Goal: Transaction & Acquisition: Purchase product/service

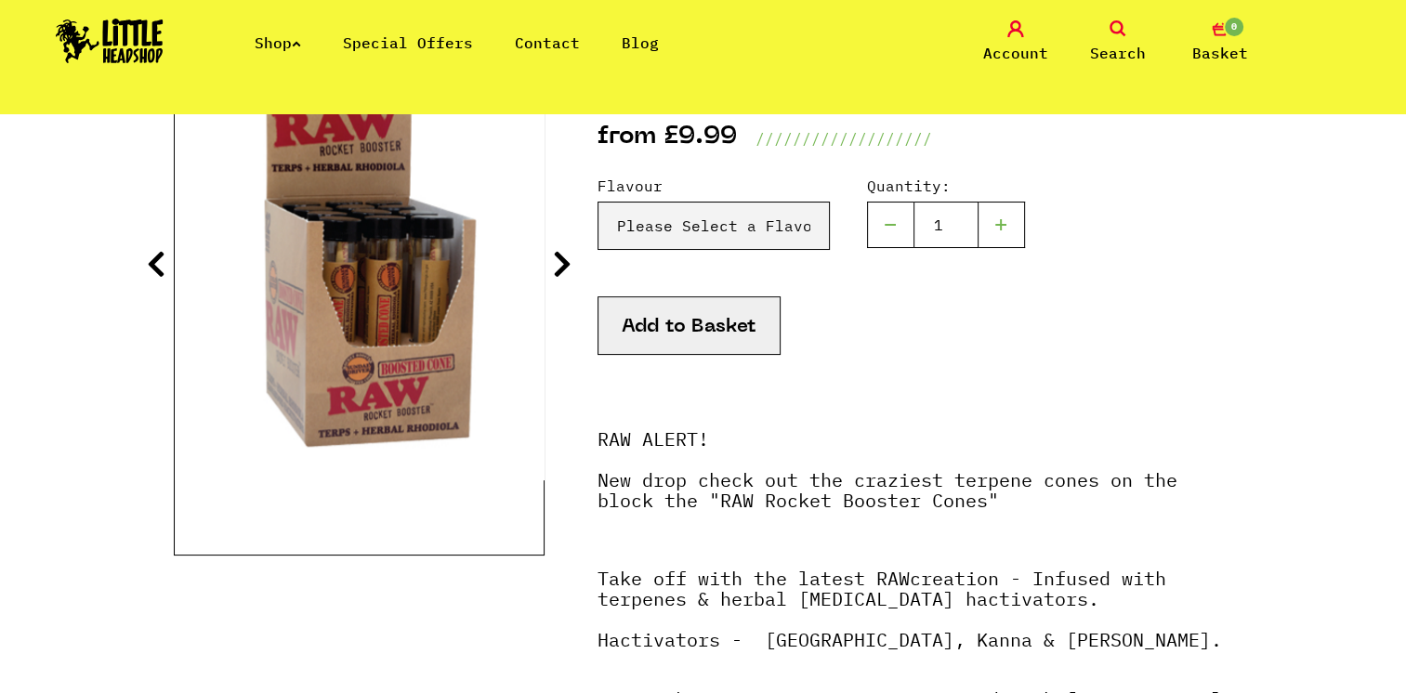
scroll to position [305, 0]
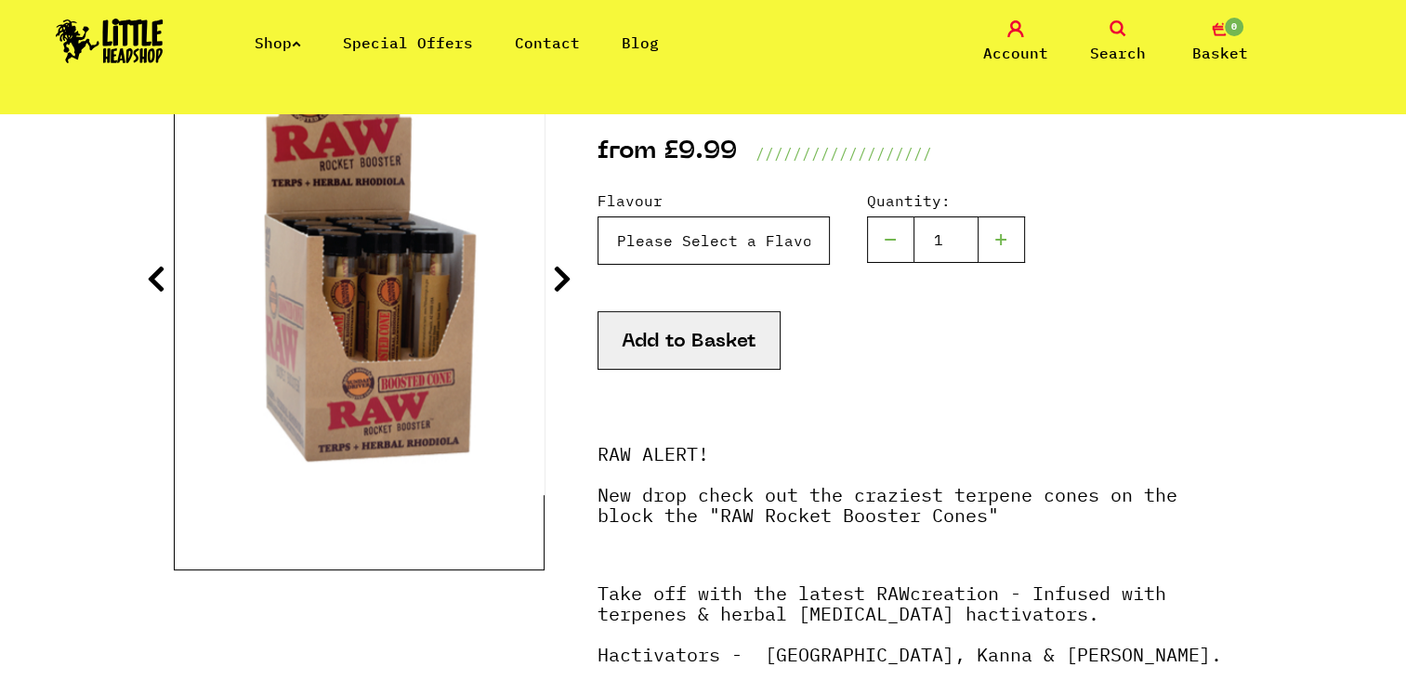
click at [670, 245] on select "Please Select a Flavour Sundae Driver - £9.99 Lemon Fuel - £9.99 Lemon Jack - £…" at bounding box center [714, 241] width 232 height 48
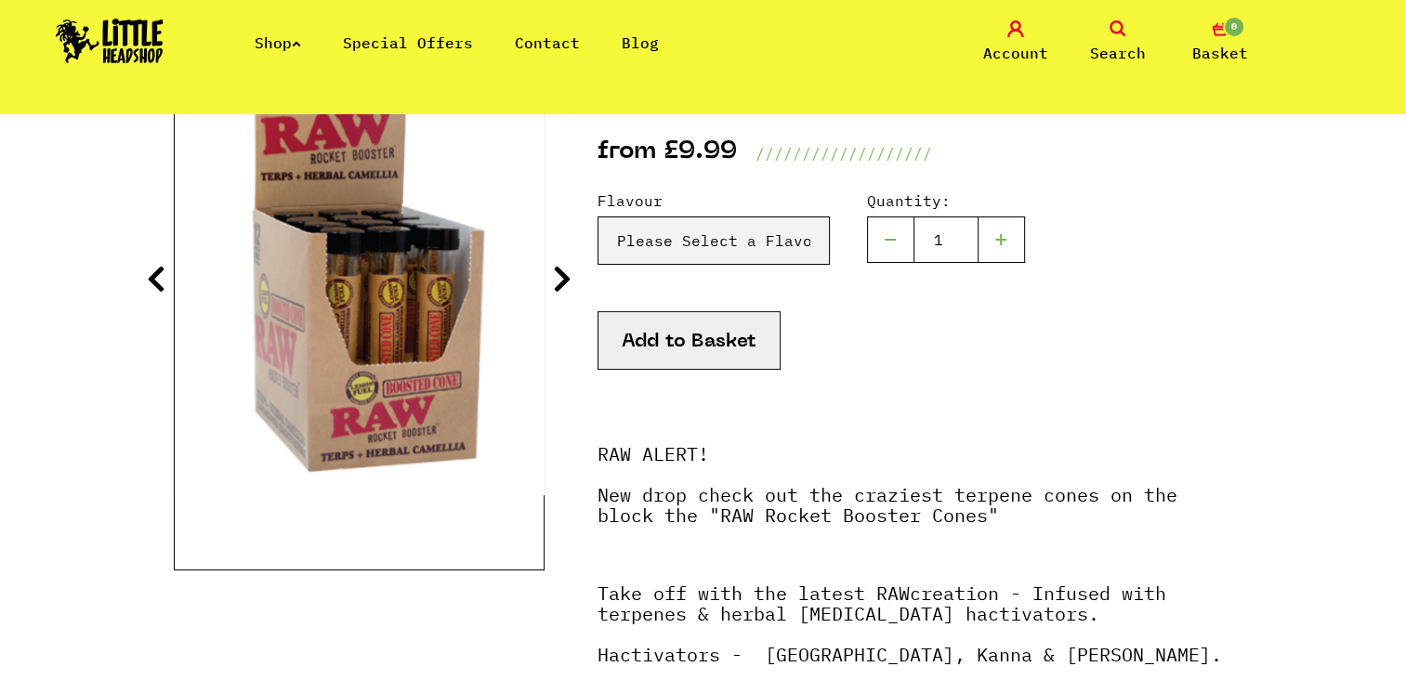
click at [271, 33] on link "Shop" at bounding box center [278, 42] width 46 height 19
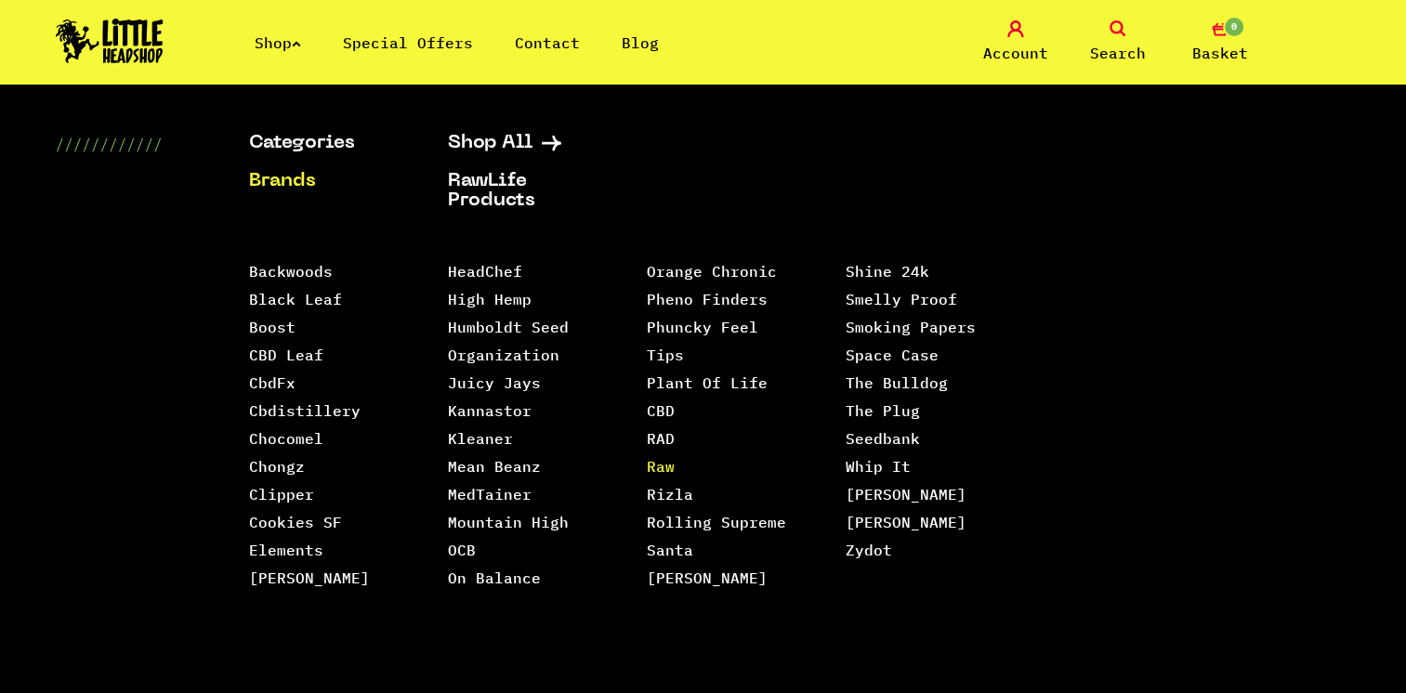
click at [654, 457] on link "Raw" at bounding box center [661, 466] width 28 height 19
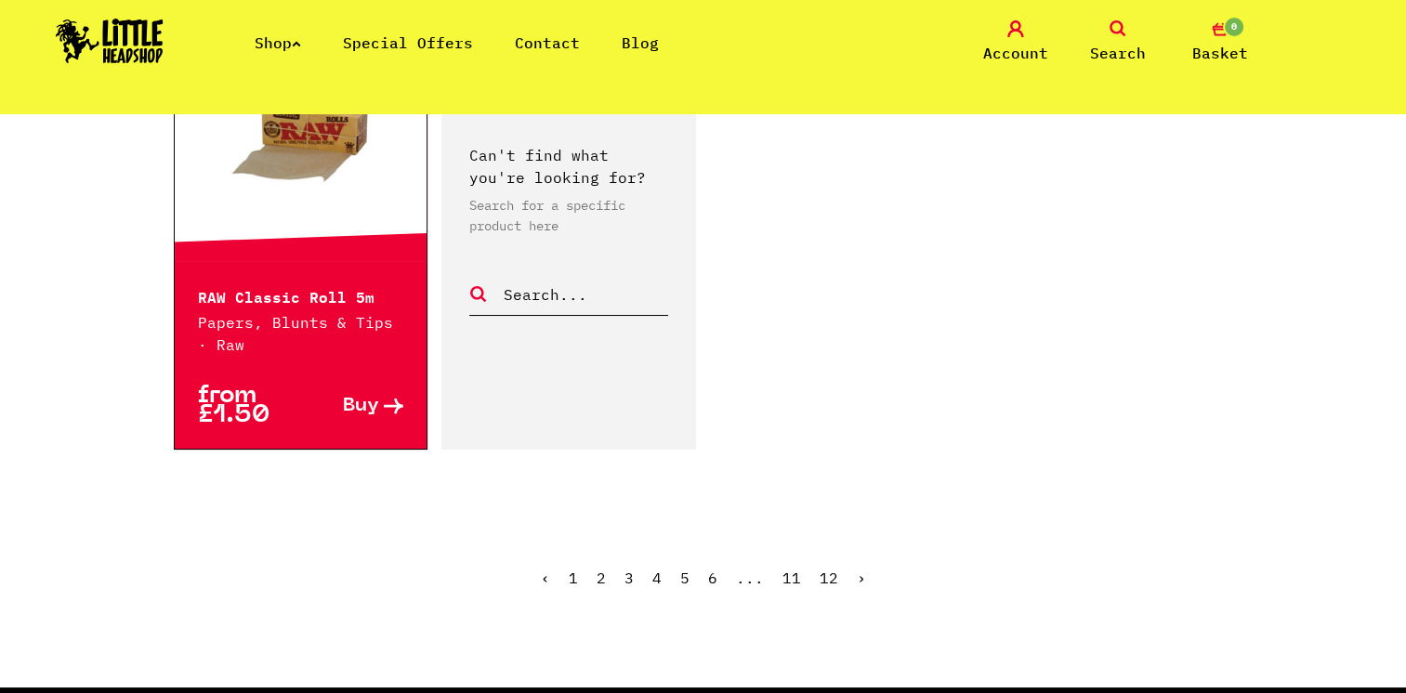
scroll to position [3039, 0]
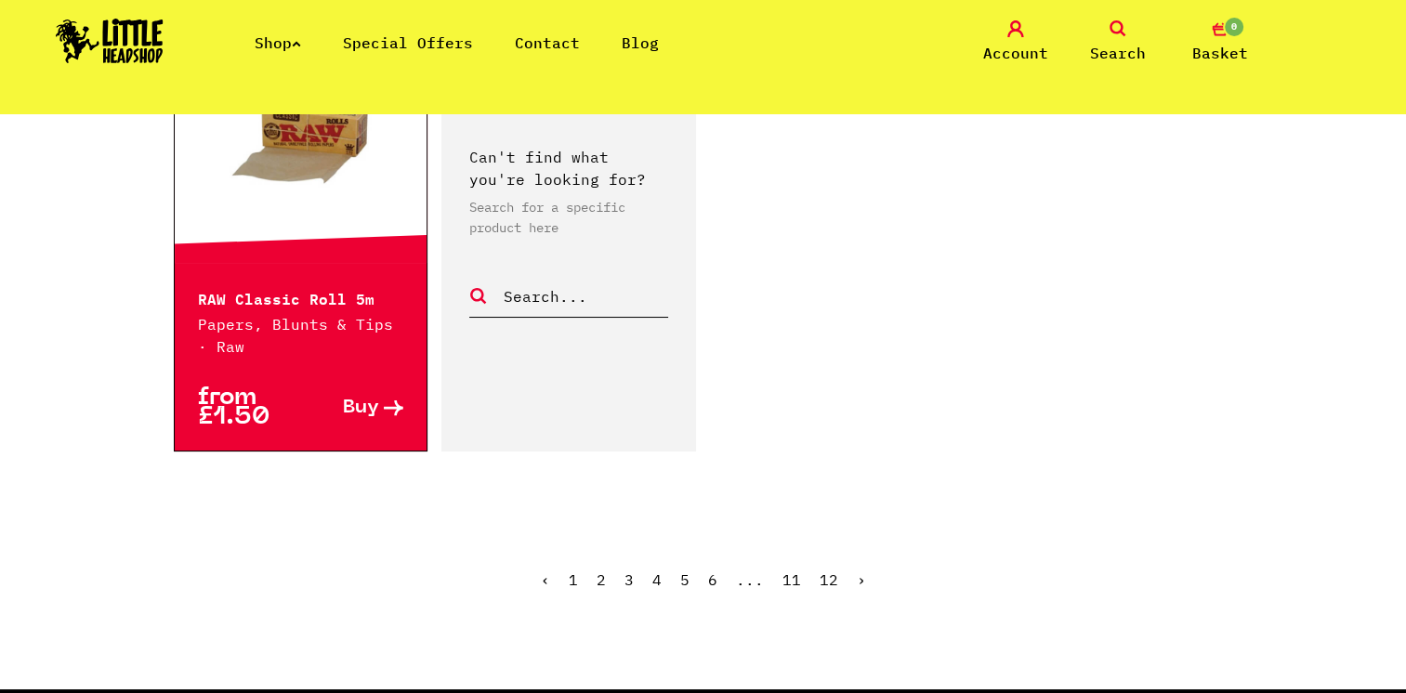
click at [541, 296] on input "text" at bounding box center [585, 296] width 166 height 24
type input "raw cones"
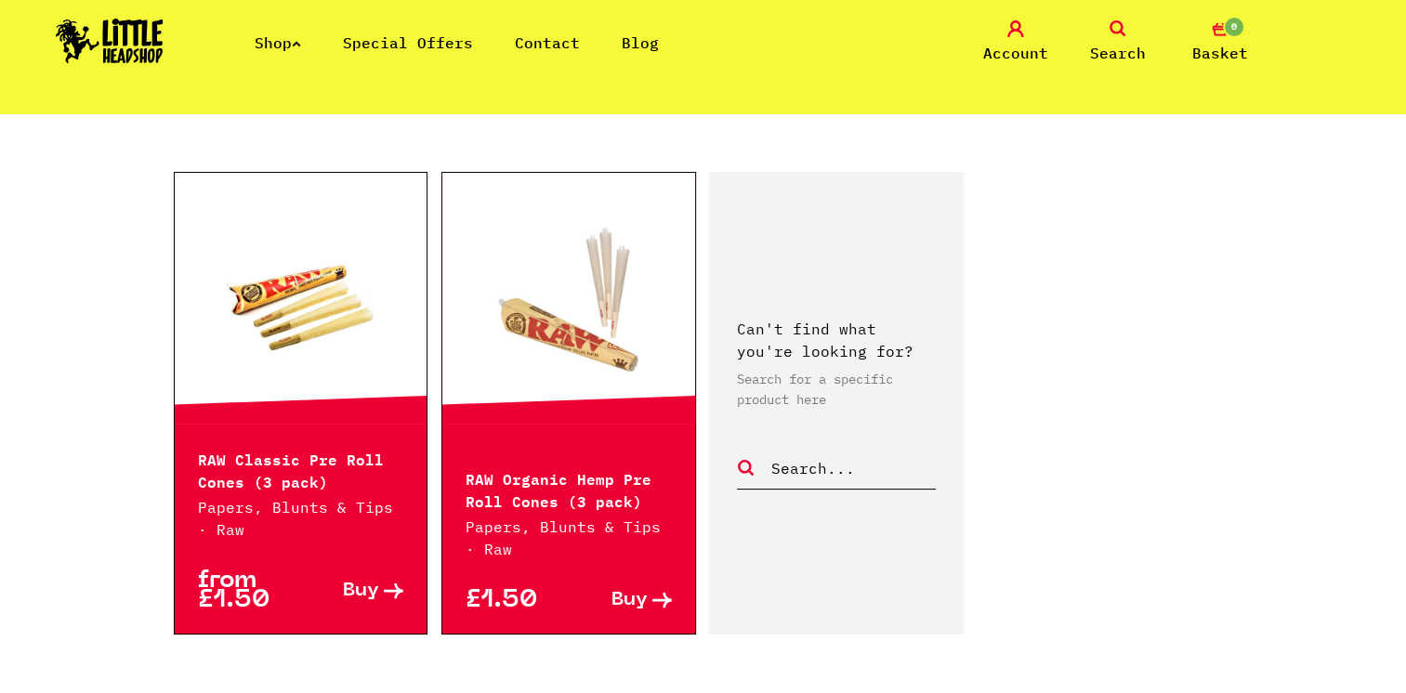
scroll to position [881, 0]
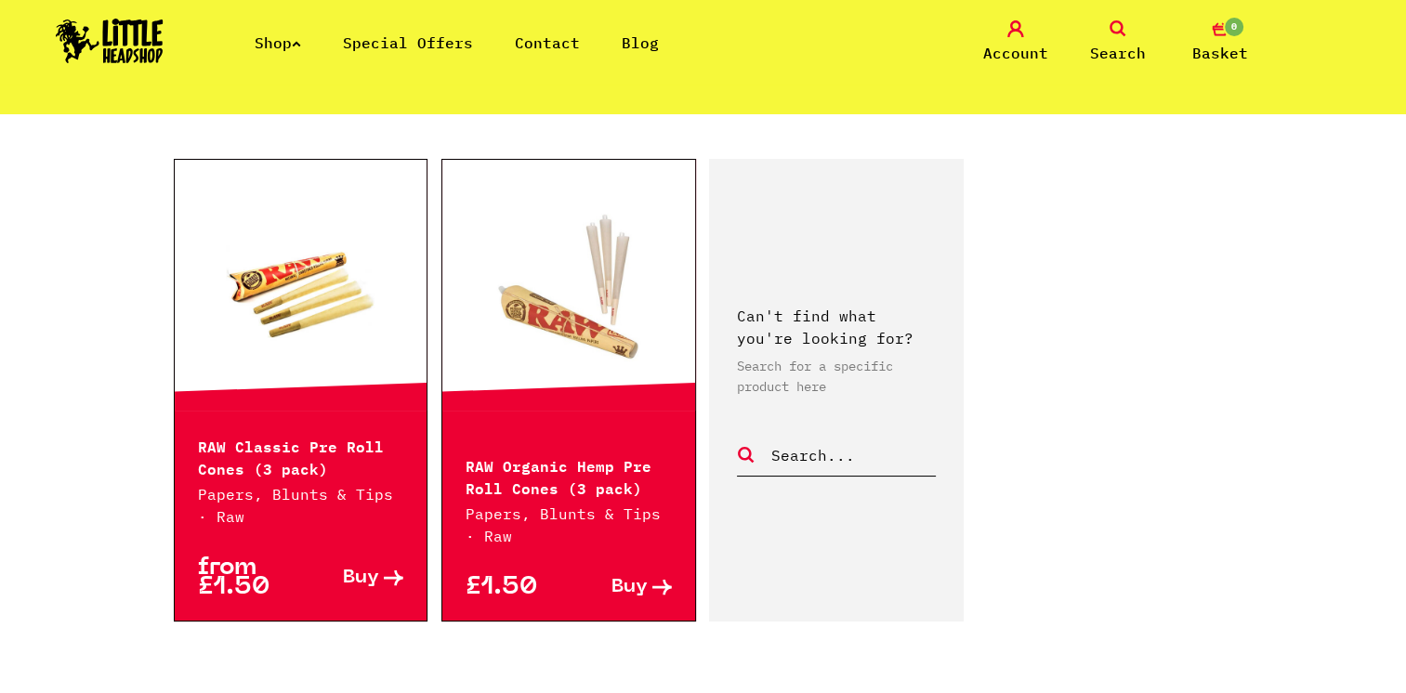
click at [315, 430] on div "RAW Classic Pre Roll Cones (3 pack) Papers, Blunts & Tips · Raw" at bounding box center [301, 469] width 253 height 117
click at [318, 442] on p "RAW Classic Pre Roll Cones (3 pack)" at bounding box center [301, 456] width 206 height 45
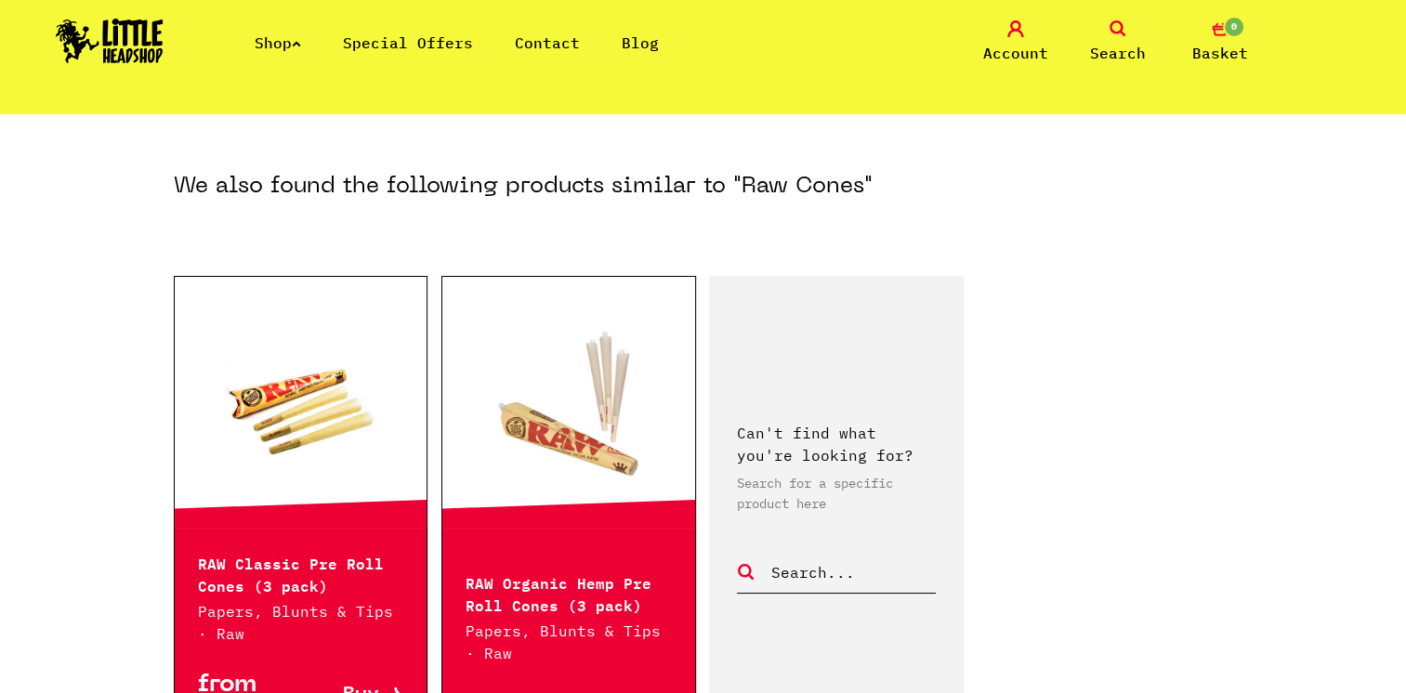
scroll to position [694, 0]
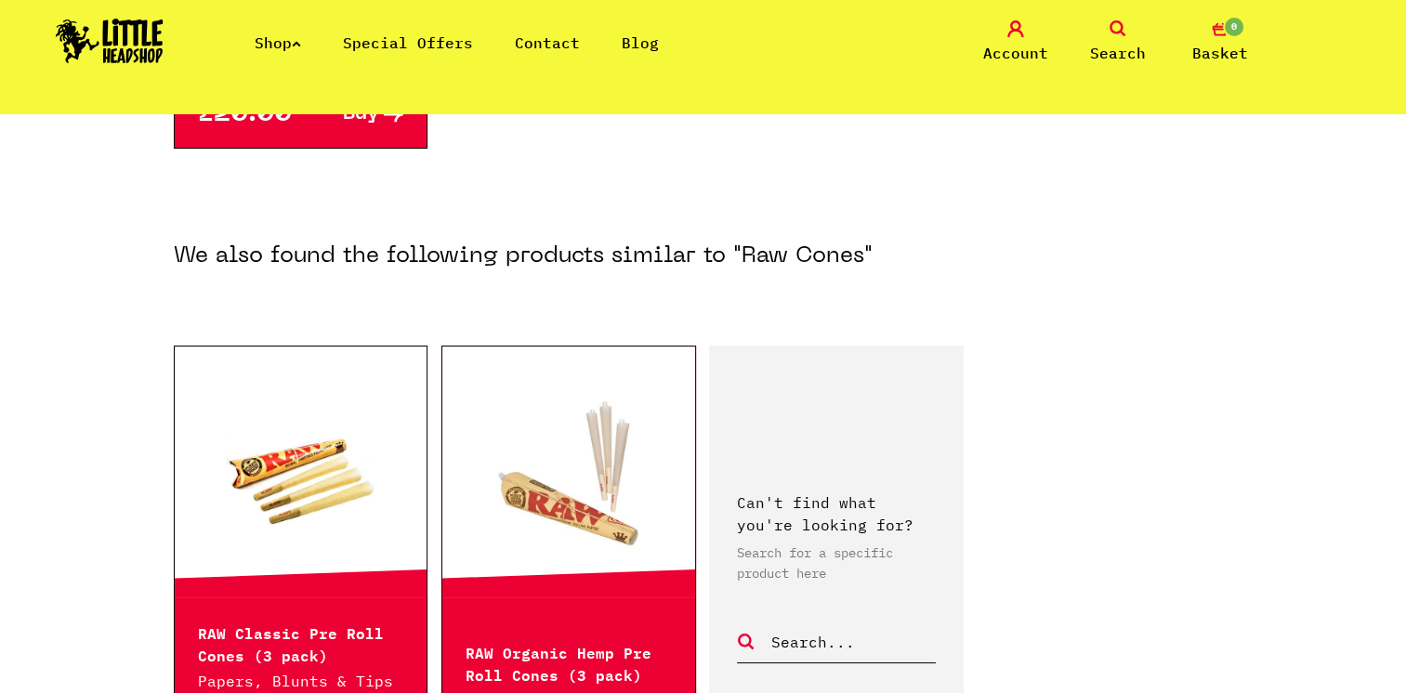
click at [355, 519] on link at bounding box center [301, 472] width 253 height 186
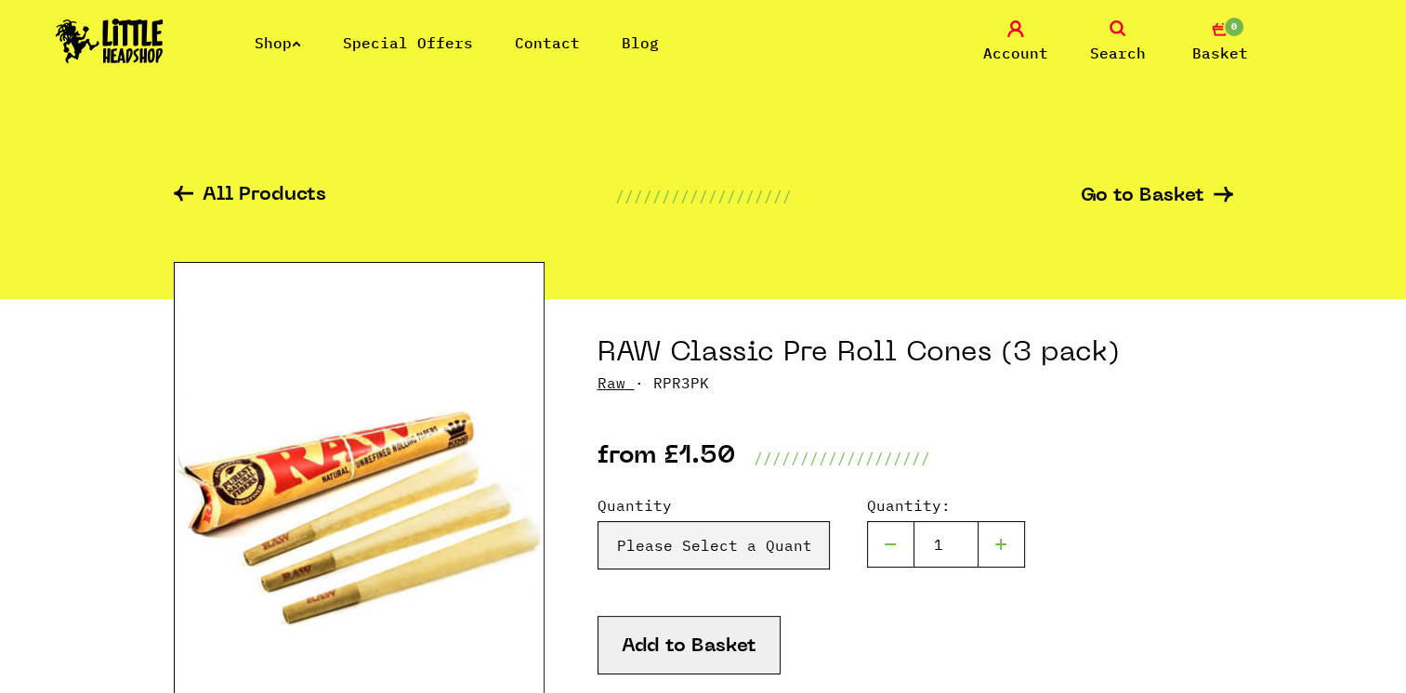
click at [293, 39] on link "Shop" at bounding box center [278, 42] width 46 height 19
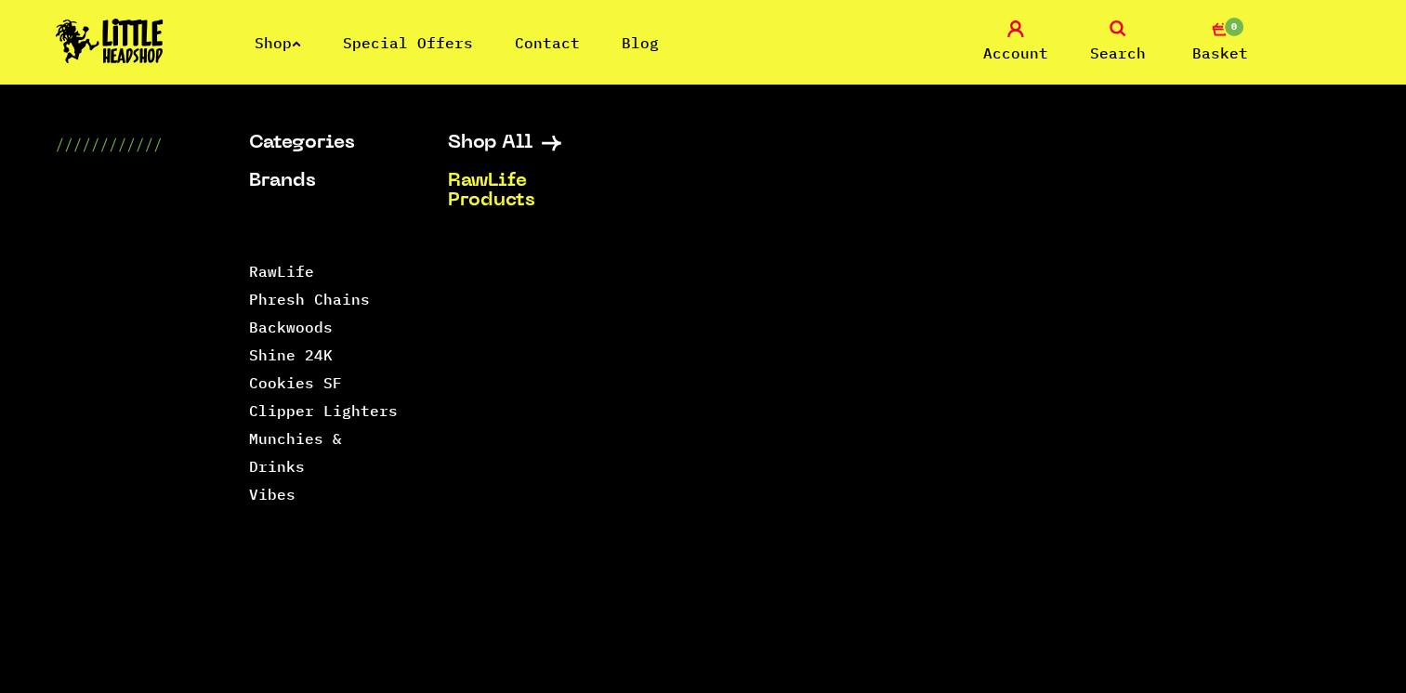
click at [489, 199] on link "RawLife Products" at bounding box center [524, 191] width 152 height 39
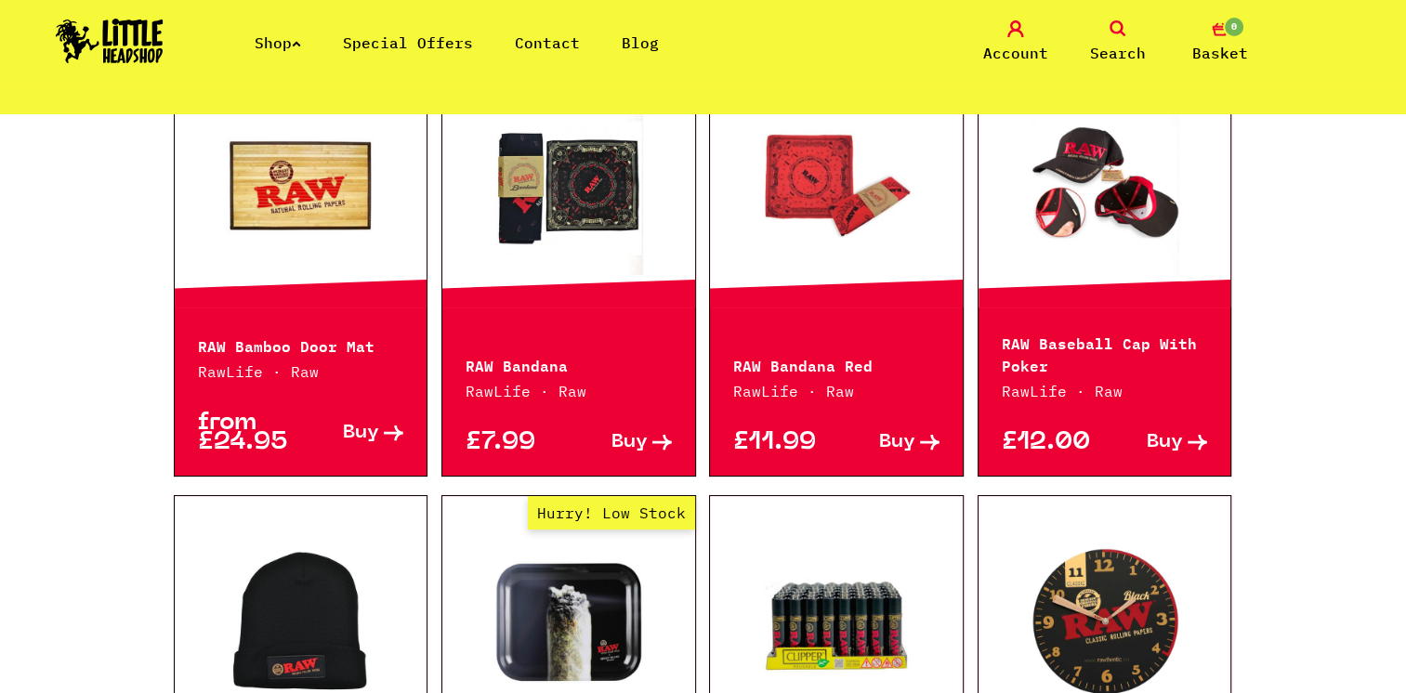
scroll to position [1562, 0]
